Goal: Task Accomplishment & Management: Use online tool/utility

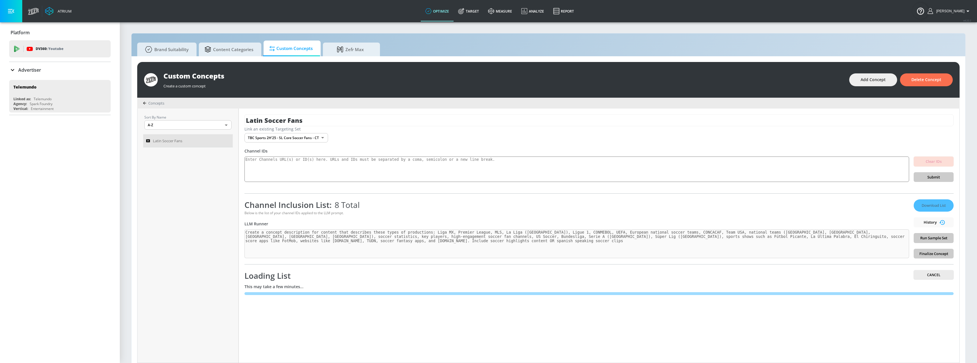
scroll to position [6, 0]
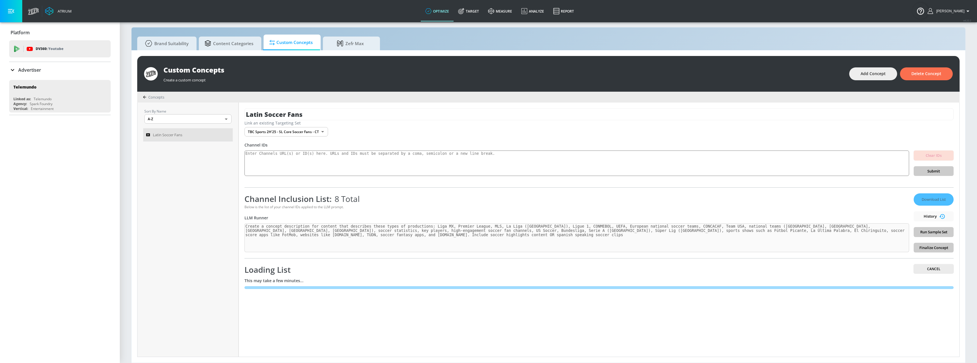
click at [527, 317] on div "Latin Soccer Fans Link an existing Targeting Set TBC Sports 2H'25 - SL Core Soc…" at bounding box center [599, 229] width 720 height 254
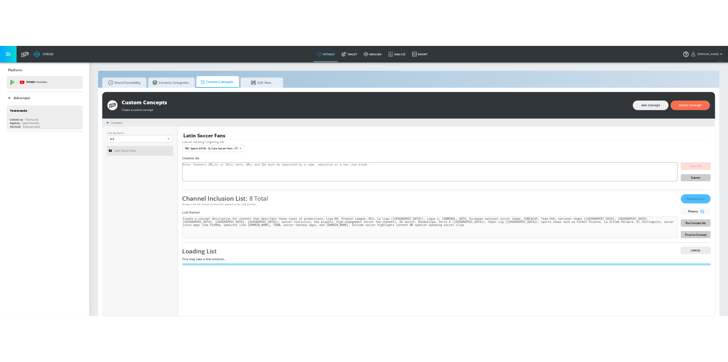
scroll to position [6, 0]
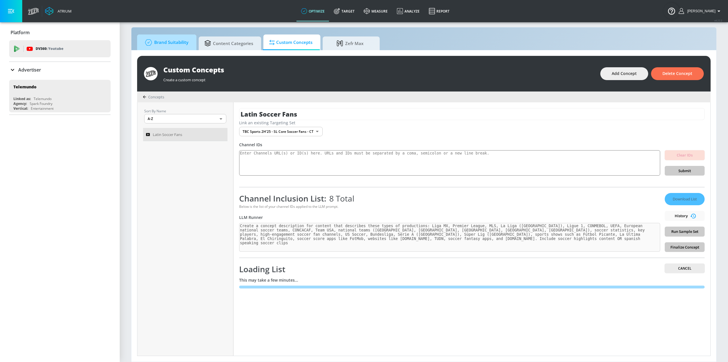
click at [170, 45] on span "Brand Suitability" at bounding box center [166, 43] width 46 height 14
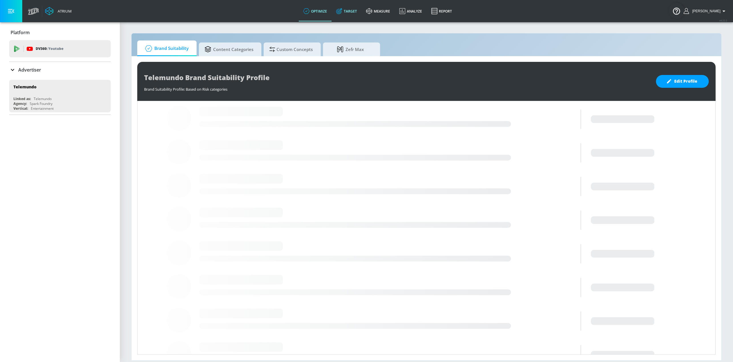
click at [360, 13] on link "Target" at bounding box center [346, 11] width 30 height 21
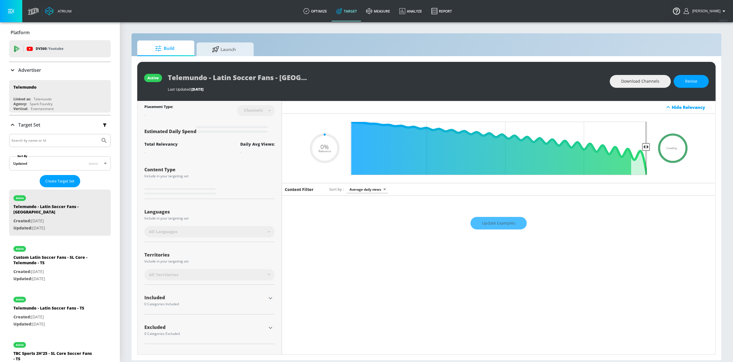
type input "0.25"
